Goal: Task Accomplishment & Management: Use online tool/utility

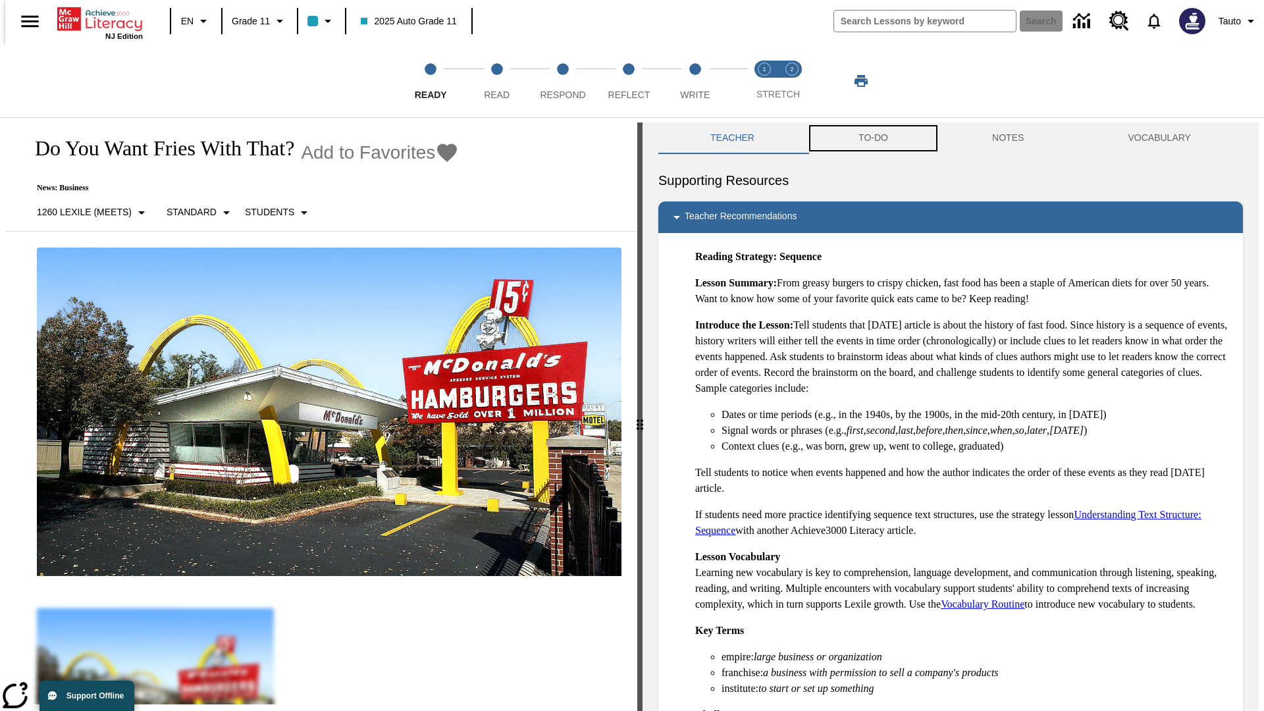
click at [872, 138] on button "TO-DO" at bounding box center [873, 138] width 134 height 32
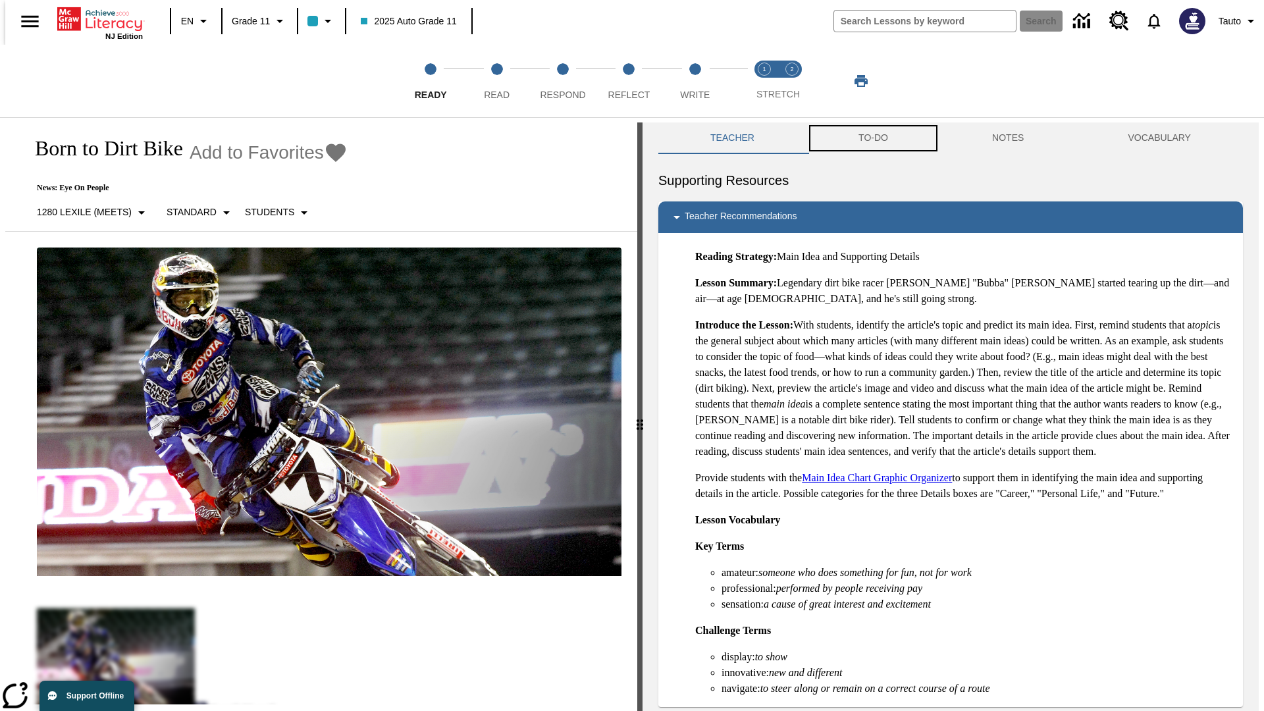
click at [872, 138] on button "TO-DO" at bounding box center [873, 138] width 134 height 32
